Goal: Task Accomplishment & Management: Complete application form

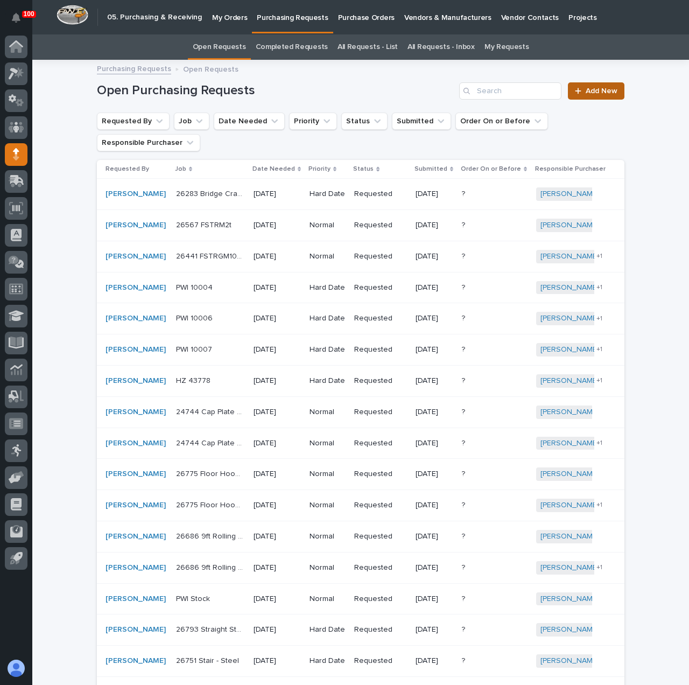
click at [613, 97] on link "Add New" at bounding box center [596, 90] width 57 height 17
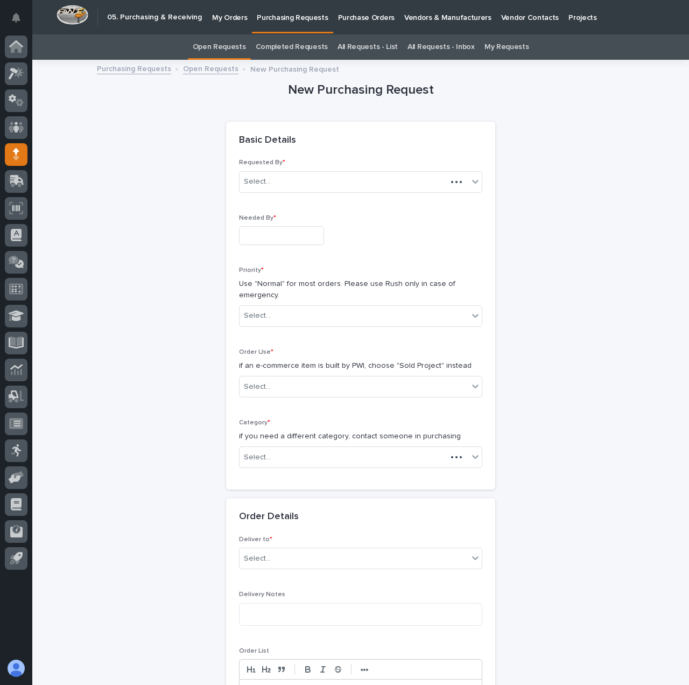
scroll to position [34, 0]
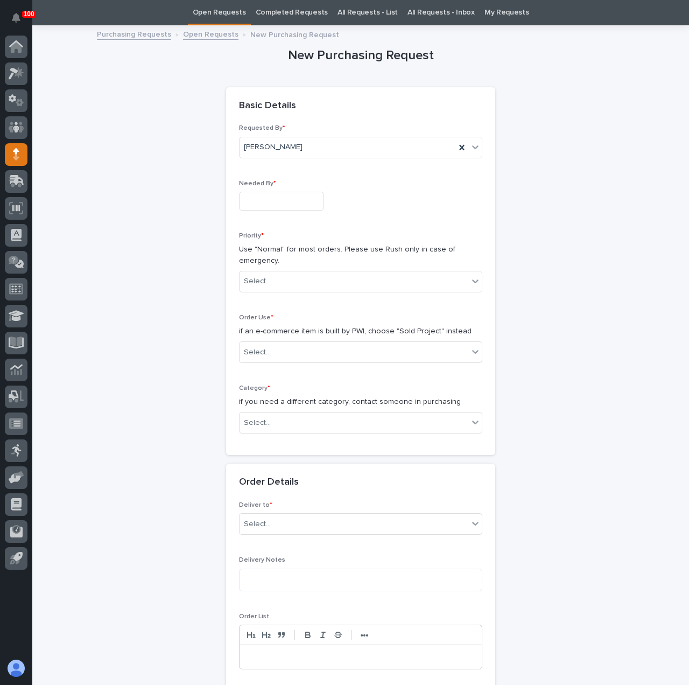
click at [255, 206] on input "text" at bounding box center [281, 201] width 85 height 19
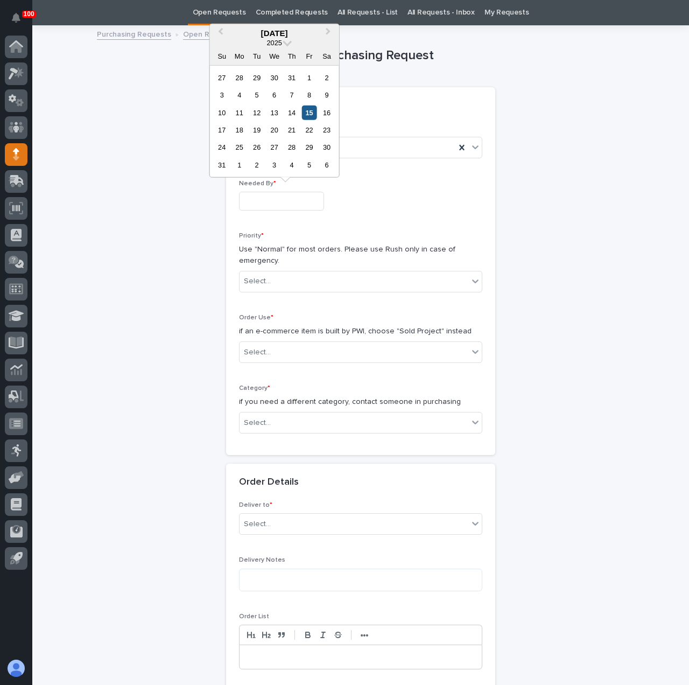
click at [307, 113] on div "15" at bounding box center [309, 112] width 15 height 15
type input "**********"
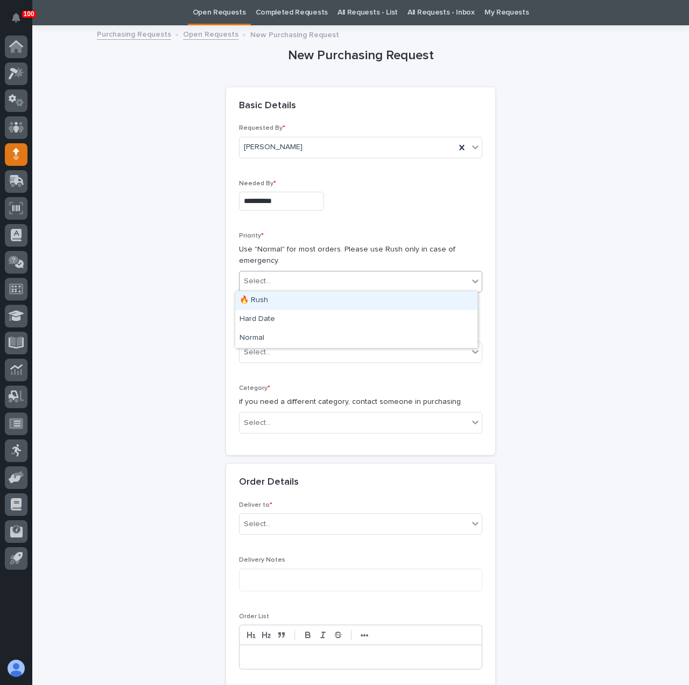
click at [263, 282] on div "Select..." at bounding box center [257, 281] width 27 height 11
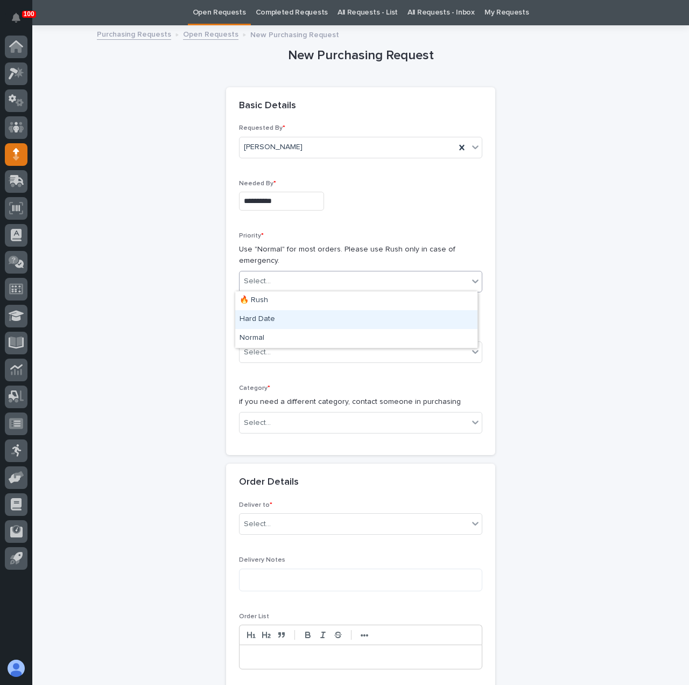
click at [271, 322] on div "Hard Date" at bounding box center [356, 319] width 242 height 19
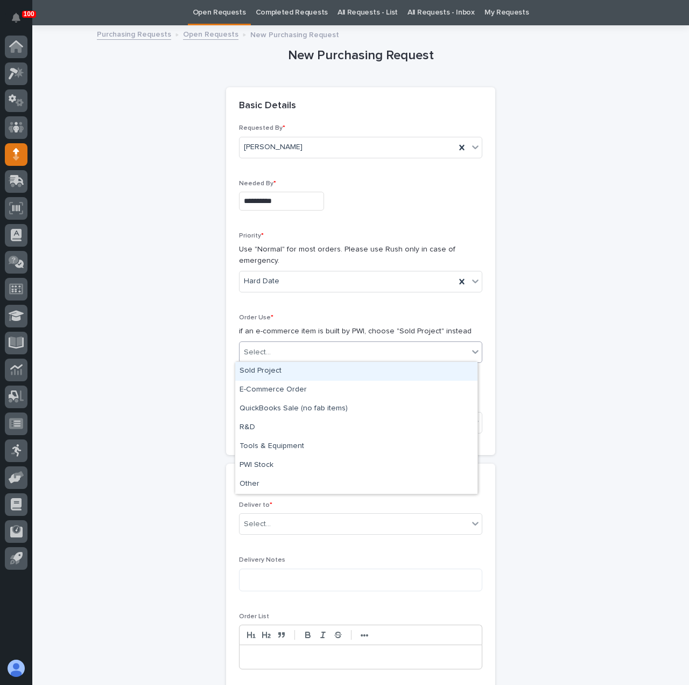
click at [272, 353] on div "Select..." at bounding box center [354, 352] width 229 height 18
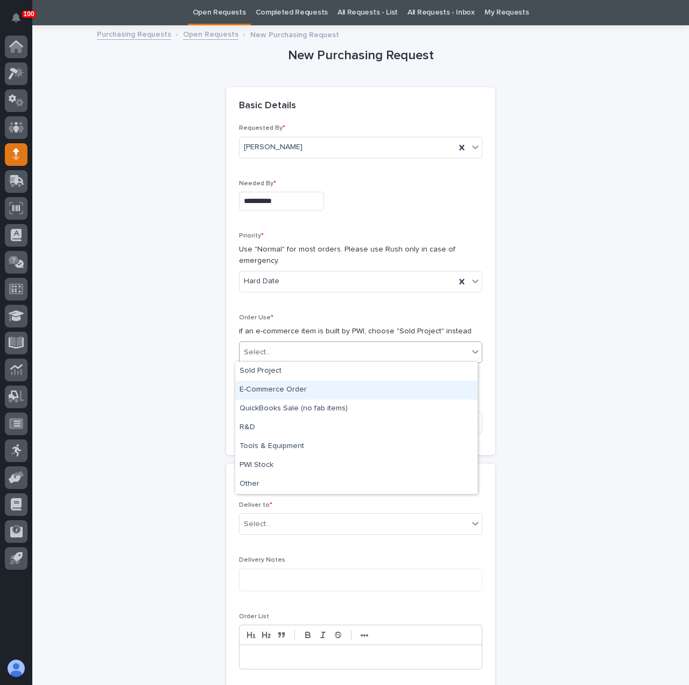
click at [296, 391] on div "E-Commerce Order" at bounding box center [356, 390] width 242 height 19
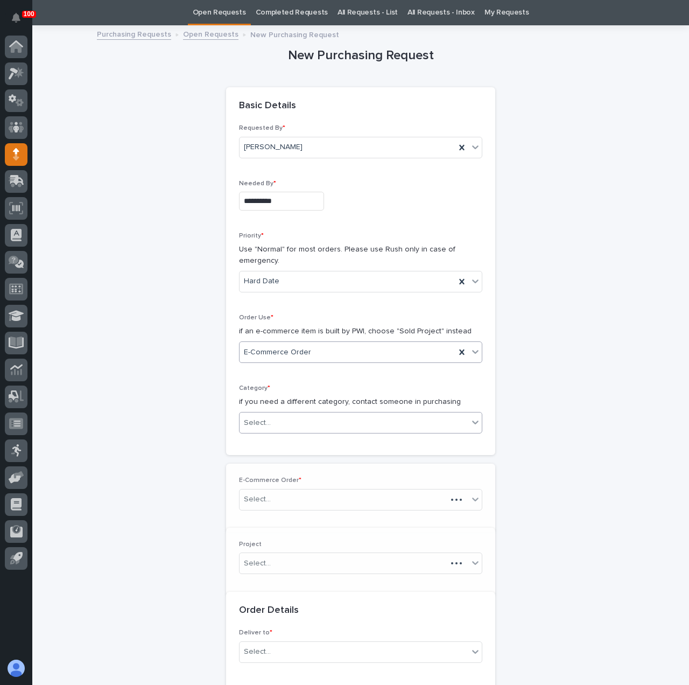
click at [290, 415] on div "Select..." at bounding box center [354, 423] width 229 height 18
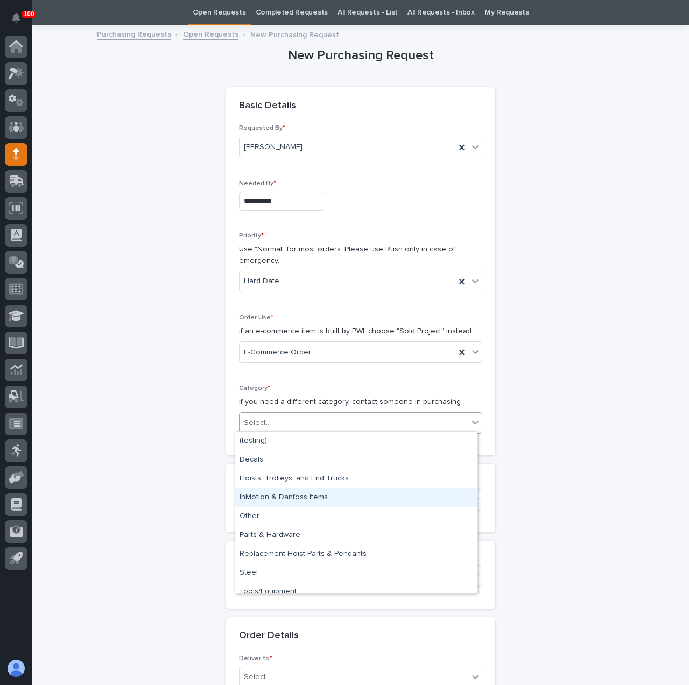
click at [294, 500] on div "InMotion & Danfoss Items" at bounding box center [356, 497] width 242 height 19
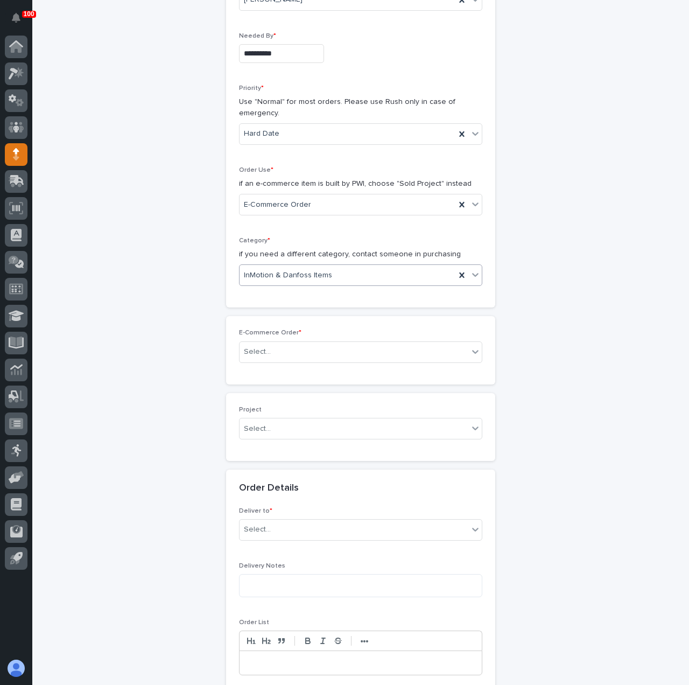
scroll to position [250, 0]
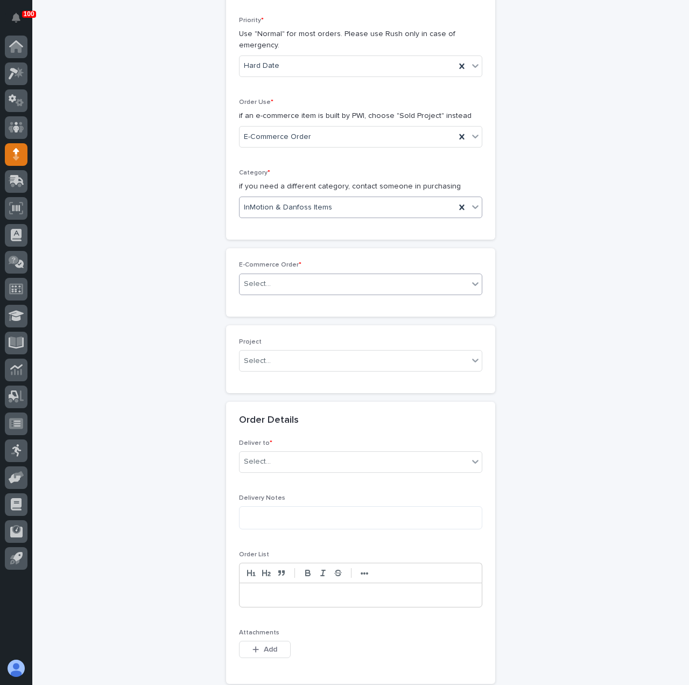
drag, startPoint x: 255, startPoint y: 285, endPoint x: 293, endPoint y: 286, distance: 38.2
click at [256, 285] on div "Select..." at bounding box center [257, 283] width 27 height 11
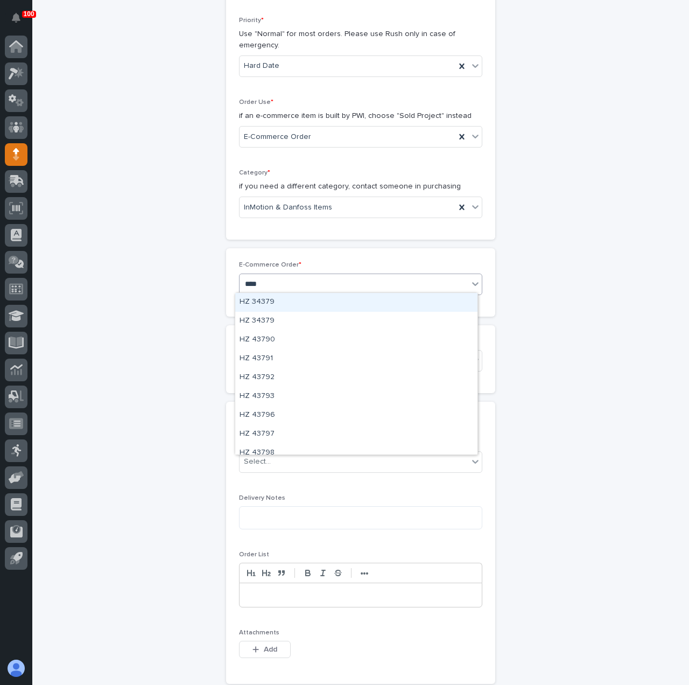
type input "*****"
click at [314, 300] on div "HZ 43798" at bounding box center [356, 302] width 242 height 19
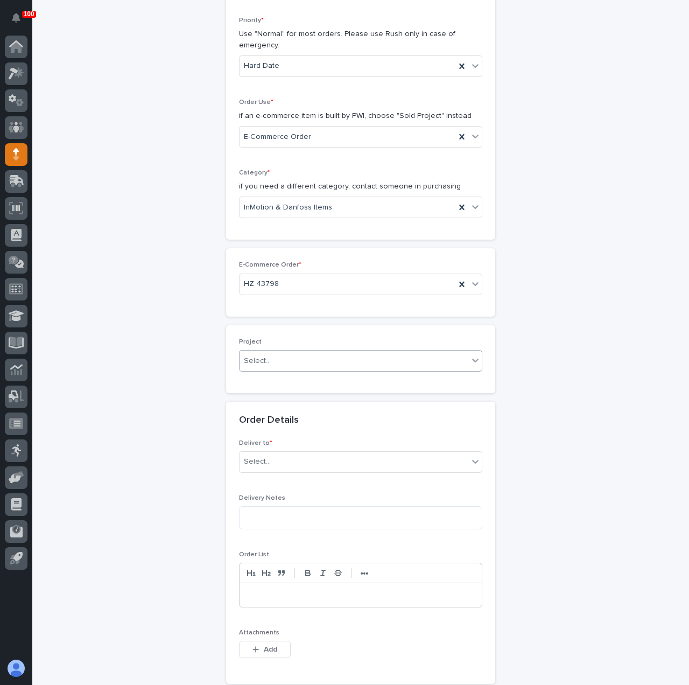
click at [268, 357] on div "Select..." at bounding box center [354, 361] width 229 height 18
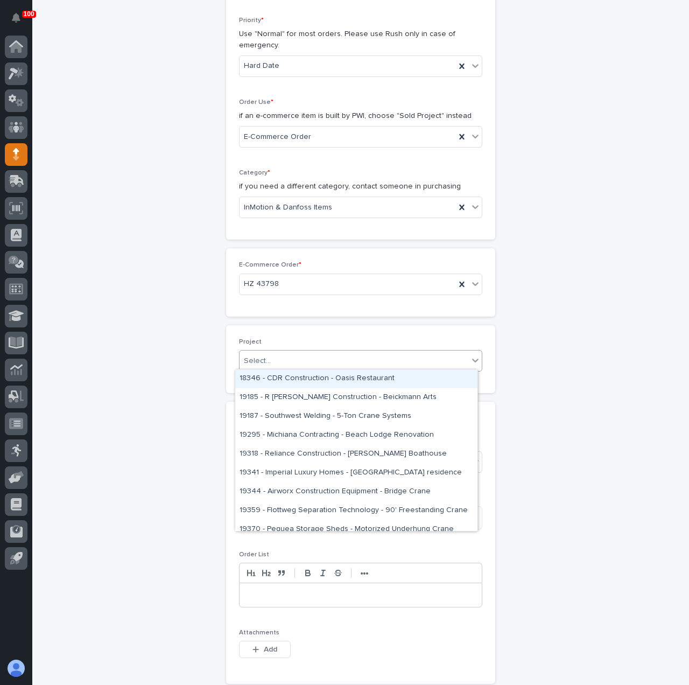
click at [142, 365] on div "**********" at bounding box center [360, 431] width 527 height 1240
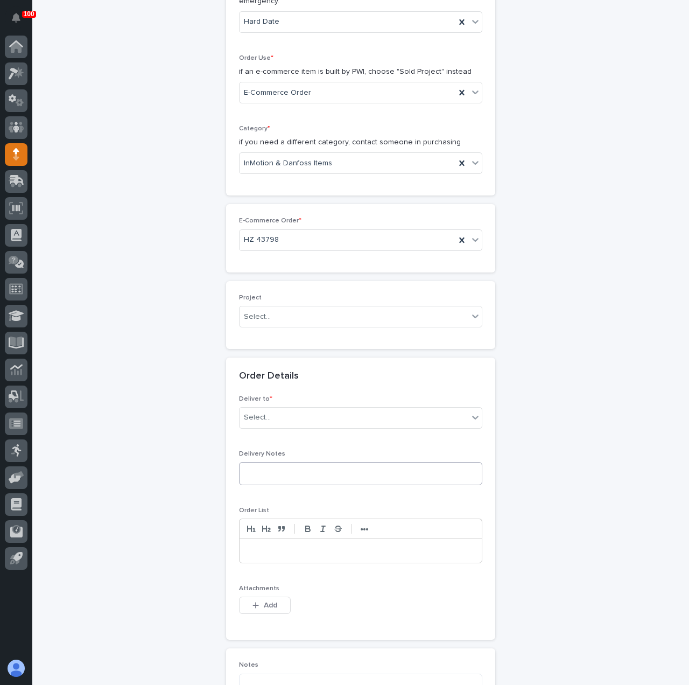
scroll to position [411, 0]
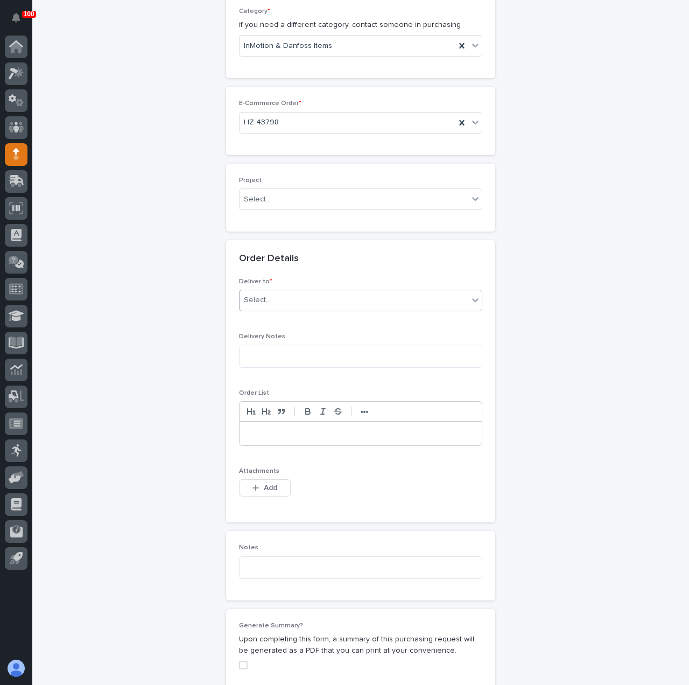
click at [252, 296] on div "Select..." at bounding box center [257, 299] width 27 height 11
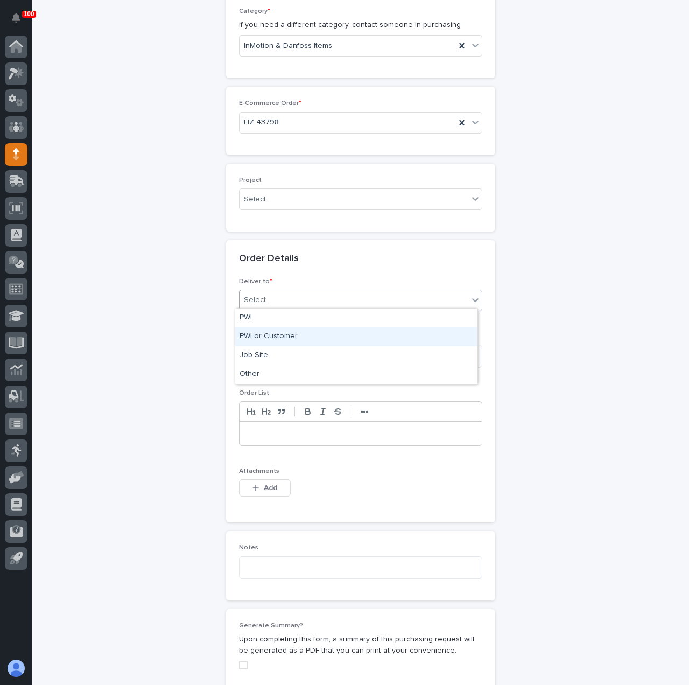
click at [268, 332] on div "PWI or Customer" at bounding box center [356, 336] width 242 height 19
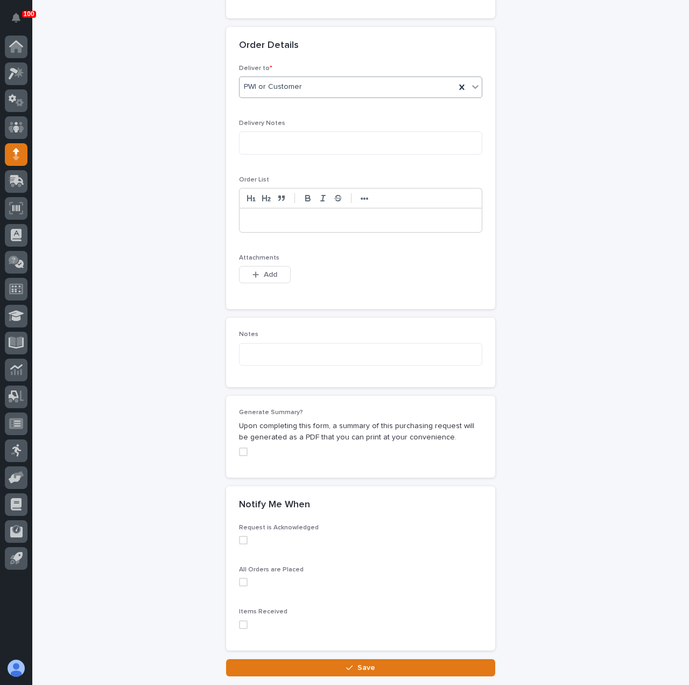
scroll to position [627, 0]
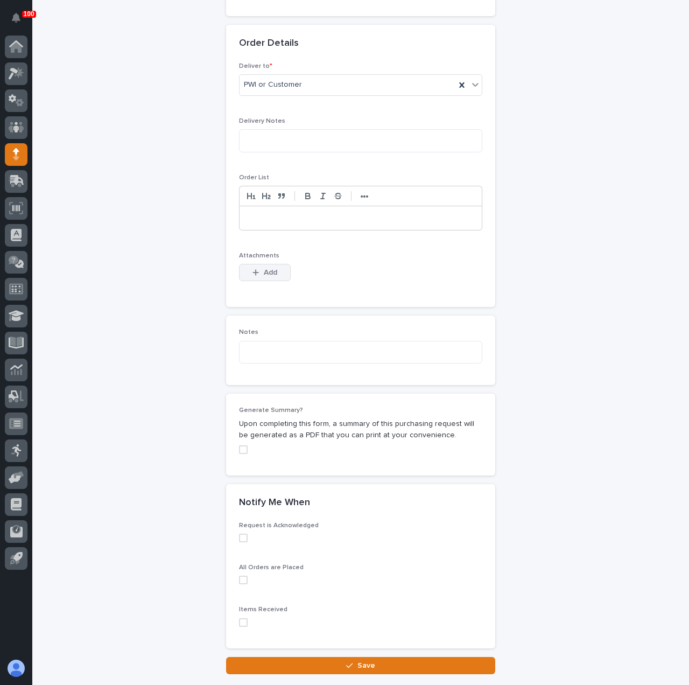
click at [260, 273] on button "Add" at bounding box center [265, 272] width 52 height 17
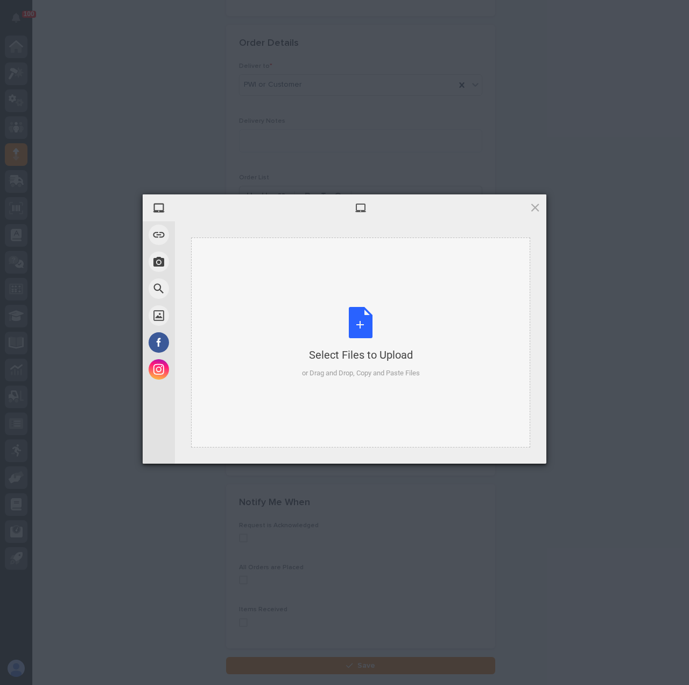
click at [361, 330] on div "Select Files to Upload or Drag and Drop, Copy and Paste Files" at bounding box center [361, 343] width 118 height 72
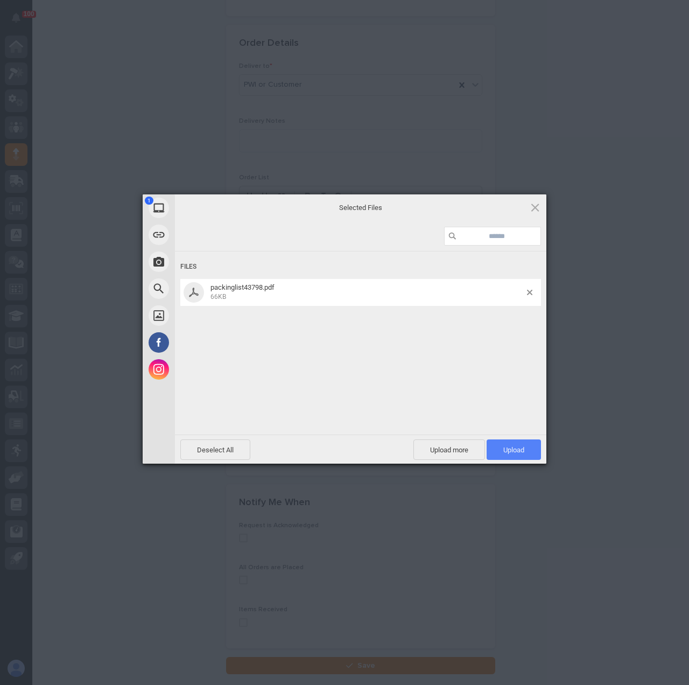
click at [501, 441] on span "Upload 1" at bounding box center [514, 449] width 54 height 20
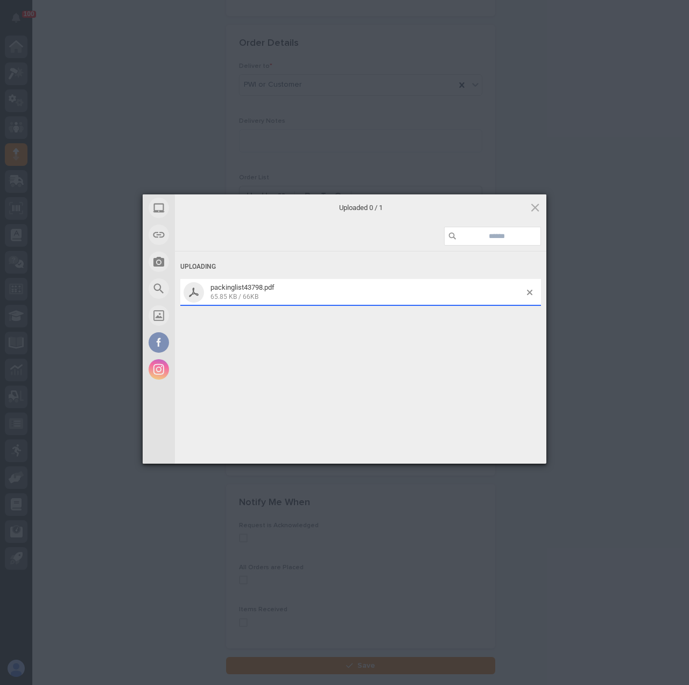
scroll to position [646, 0]
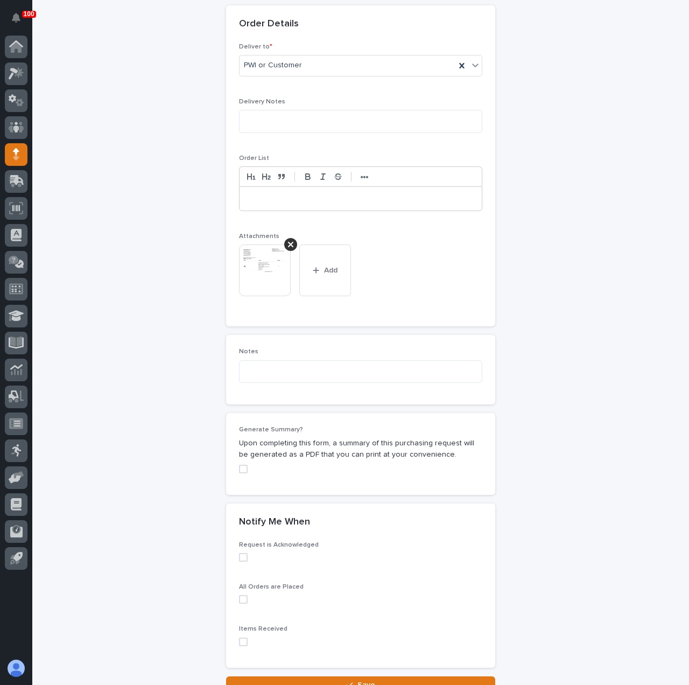
click at [167, 377] on div "**********" at bounding box center [360, 54] width 527 height 1278
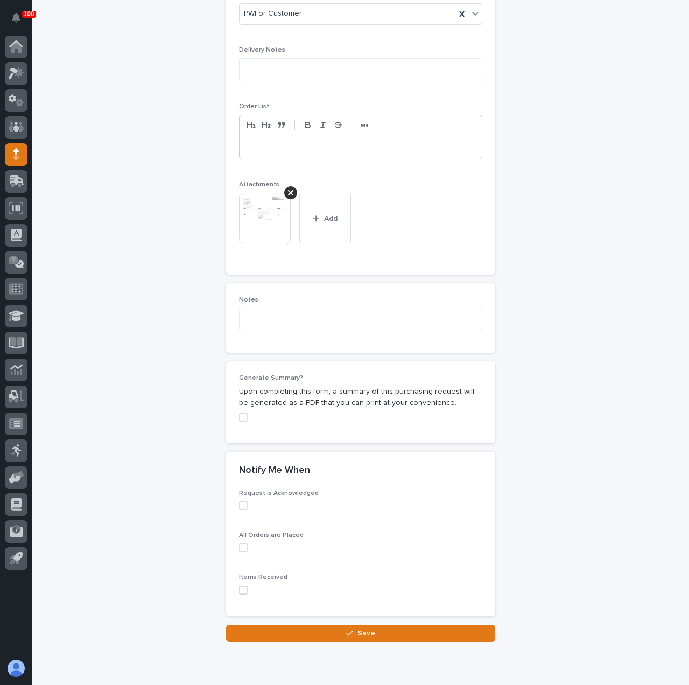
scroll to position [735, 0]
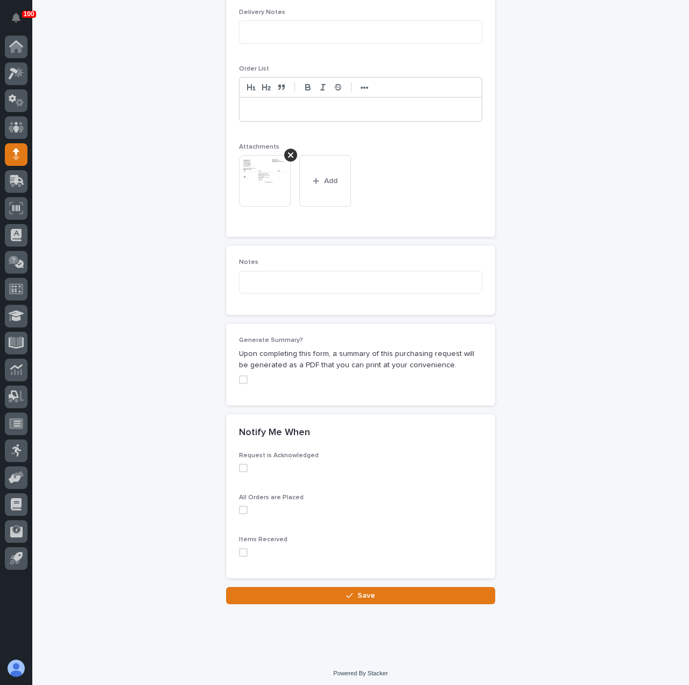
click at [239, 464] on span at bounding box center [243, 467] width 9 height 9
click at [329, 594] on button "Save" at bounding box center [360, 595] width 269 height 17
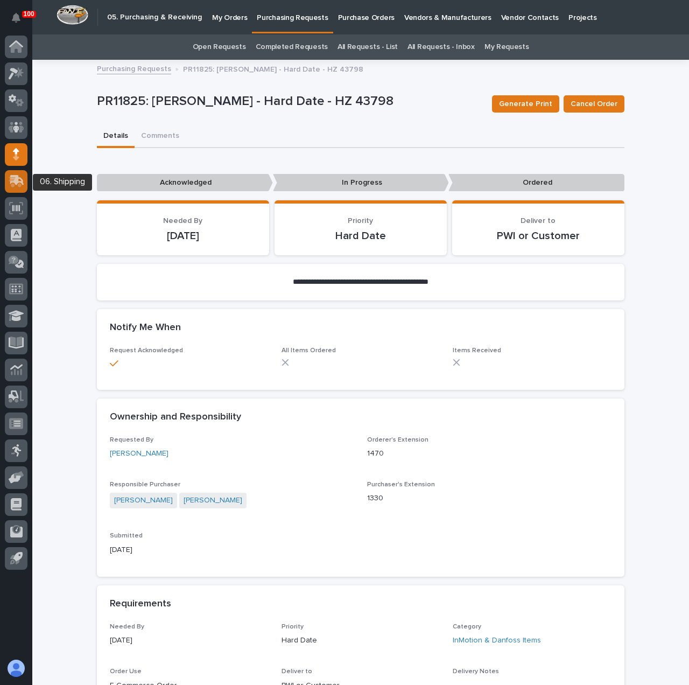
click at [19, 182] on icon at bounding box center [17, 181] width 16 height 12
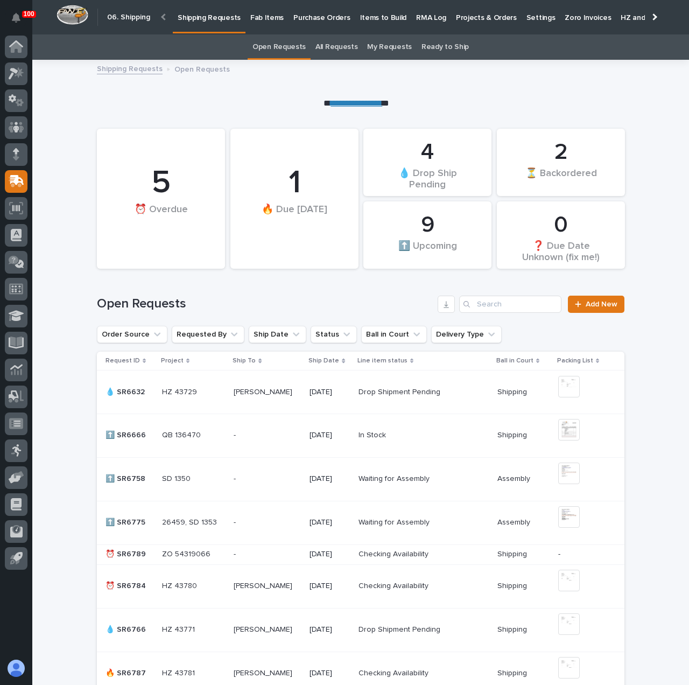
click at [265, 13] on p "Fab Items" at bounding box center [266, 11] width 33 height 23
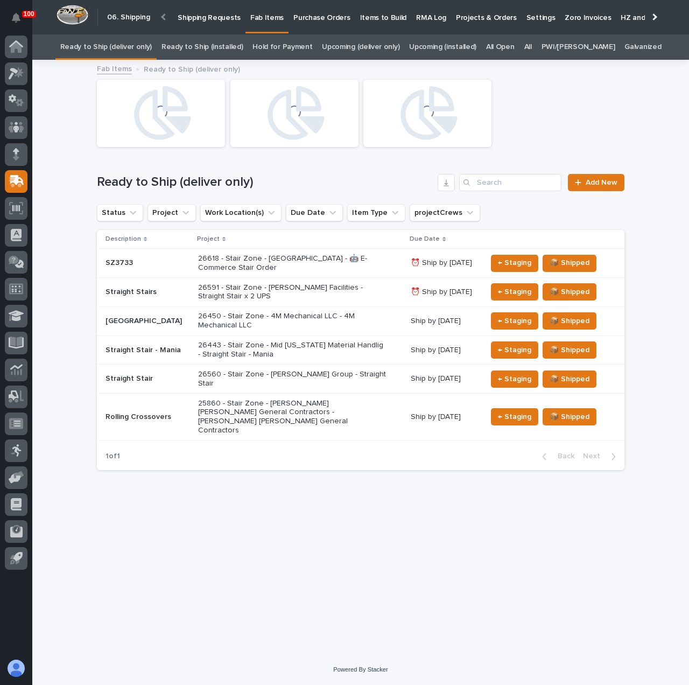
click at [532, 50] on link "All" at bounding box center [528, 46] width 8 height 25
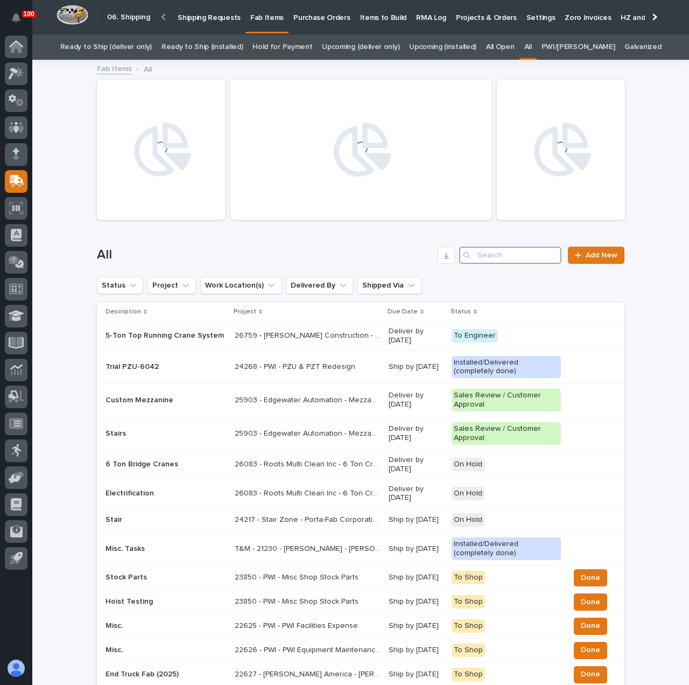
click at [517, 253] on input "Search" at bounding box center [510, 255] width 102 height 17
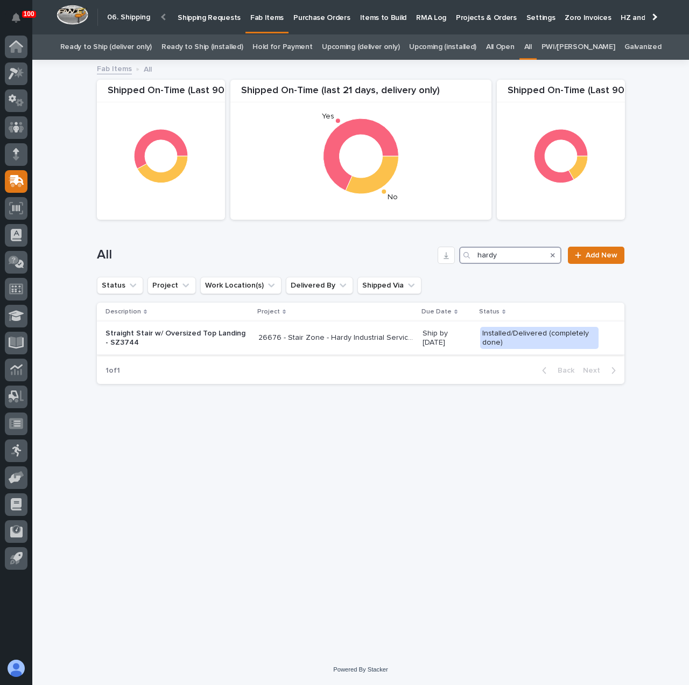
type input "hardy"
click at [344, 344] on div "26676 - Stair Zone - Hardy Industrial Services - 🤖 E-Commerce Stair Order 26676…" at bounding box center [336, 338] width 156 height 18
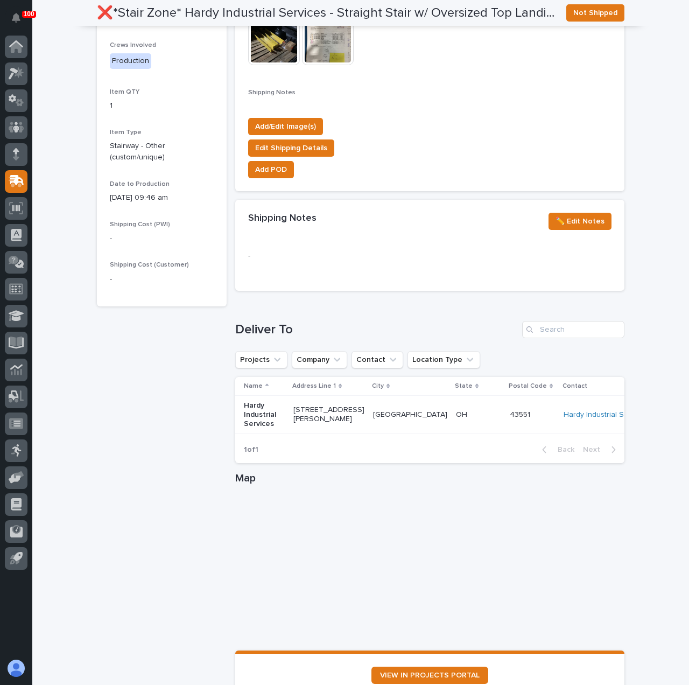
scroll to position [540, 0]
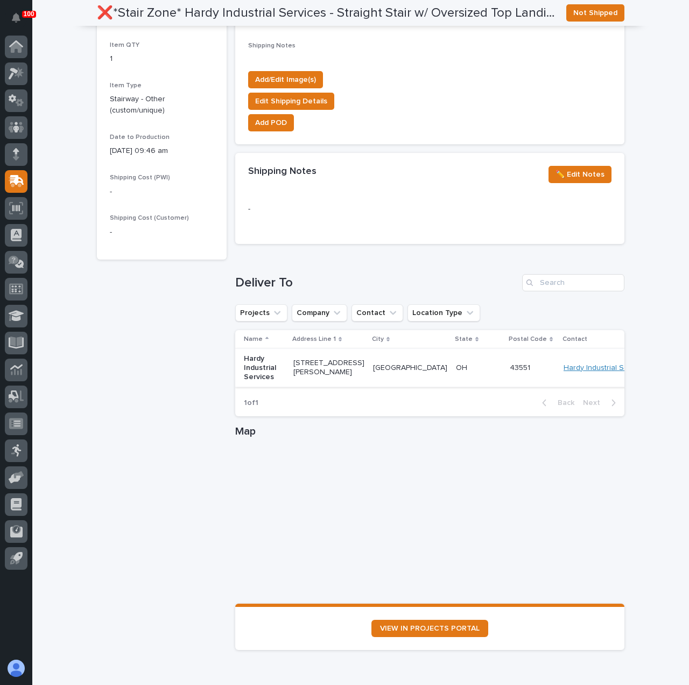
click at [602, 371] on link "Hardy Industrial Services - [PERSON_NAME]" at bounding box center [639, 367] width 151 height 9
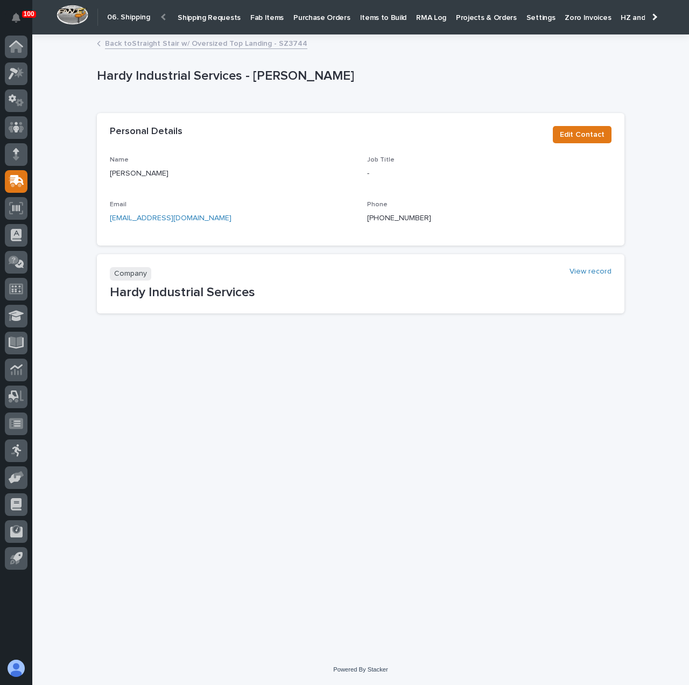
click at [222, 14] on p "Shipping Requests" at bounding box center [209, 11] width 63 height 23
